Goal: Browse casually

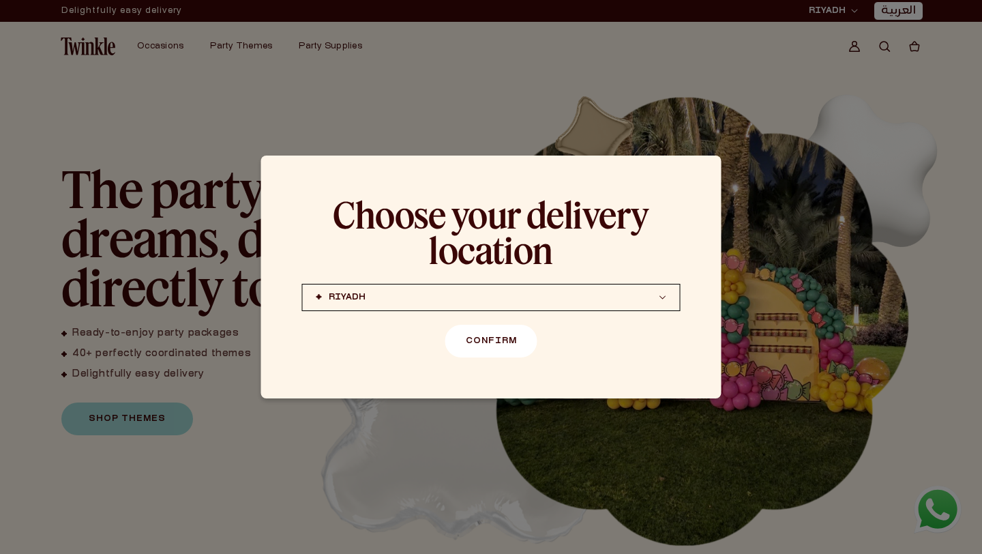
click at [498, 338] on button "Confirm" at bounding box center [491, 340] width 92 height 33
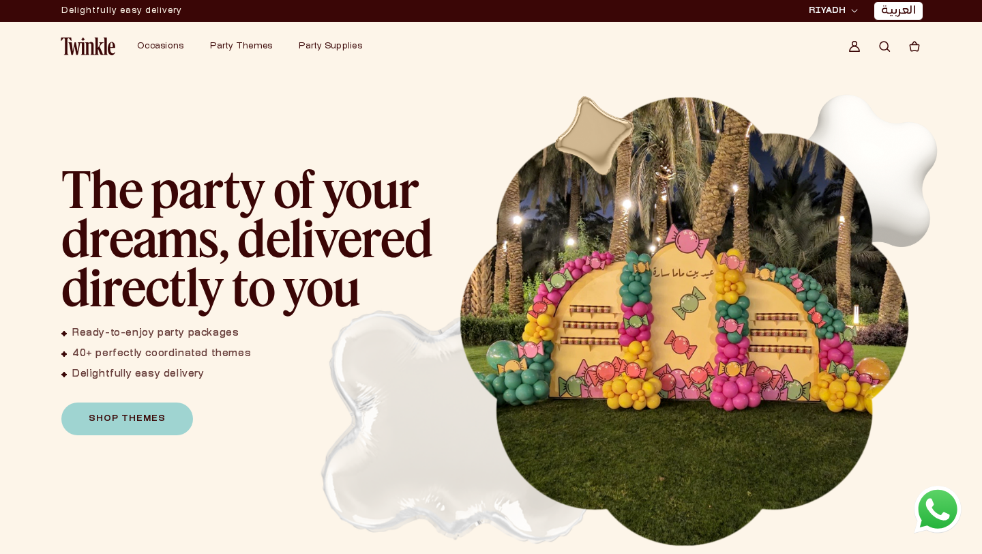
click at [875, 192] on img "1 / 1" at bounding box center [684, 321] width 452 height 452
click at [964, 164] on div "The party of your dreams, delivered directly to you Ready-to-enjoy party packag…" at bounding box center [490, 348] width 949 height 554
click at [787, 101] on img "1 / 1" at bounding box center [684, 321] width 452 height 452
